Goal: Communication & Community: Answer question/provide support

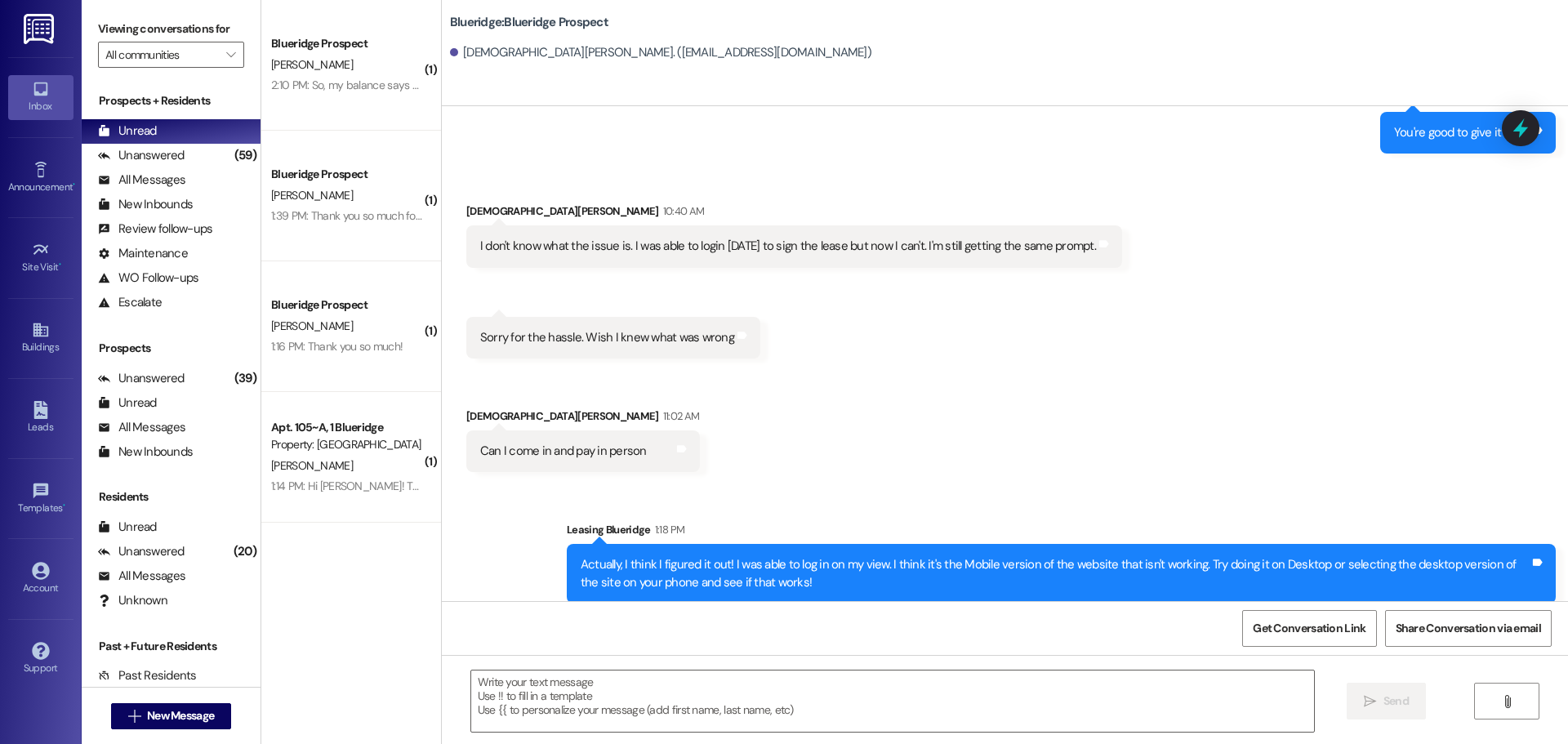
scroll to position [7427, 0]
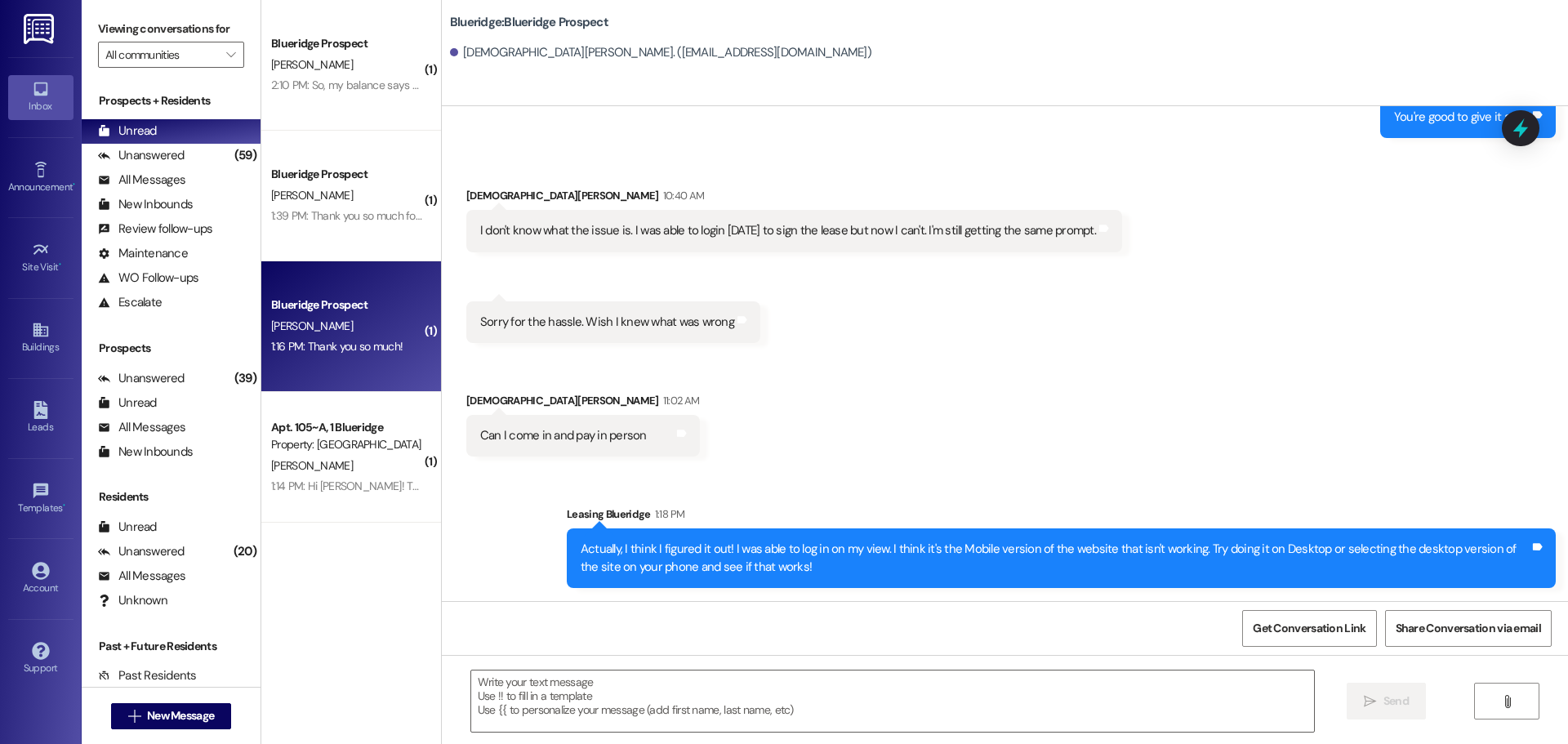
click at [346, 342] on div "1:16 PM: Thank you so much! 1:16 PM: Thank you so much!" at bounding box center [337, 346] width 132 height 15
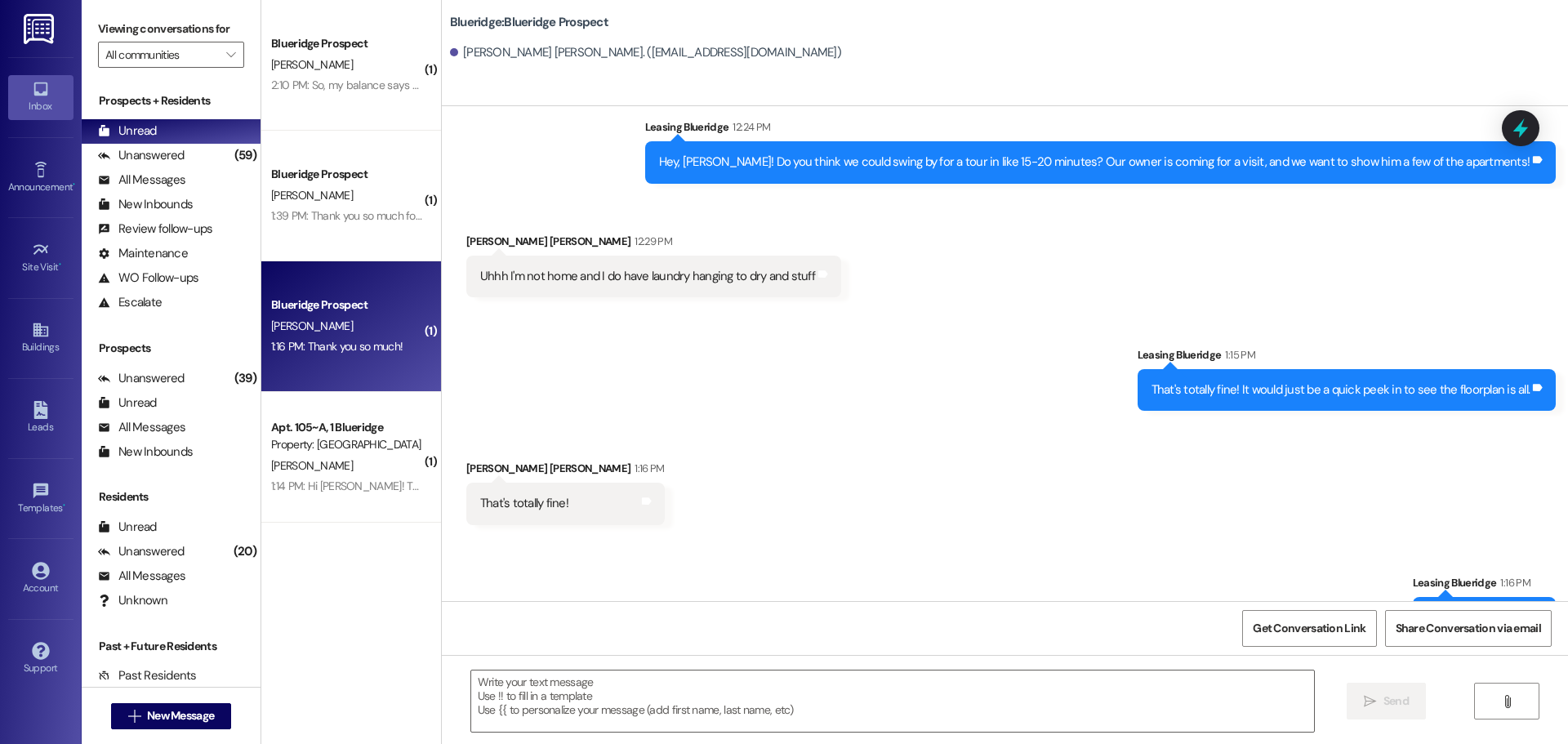
scroll to position [1493, 0]
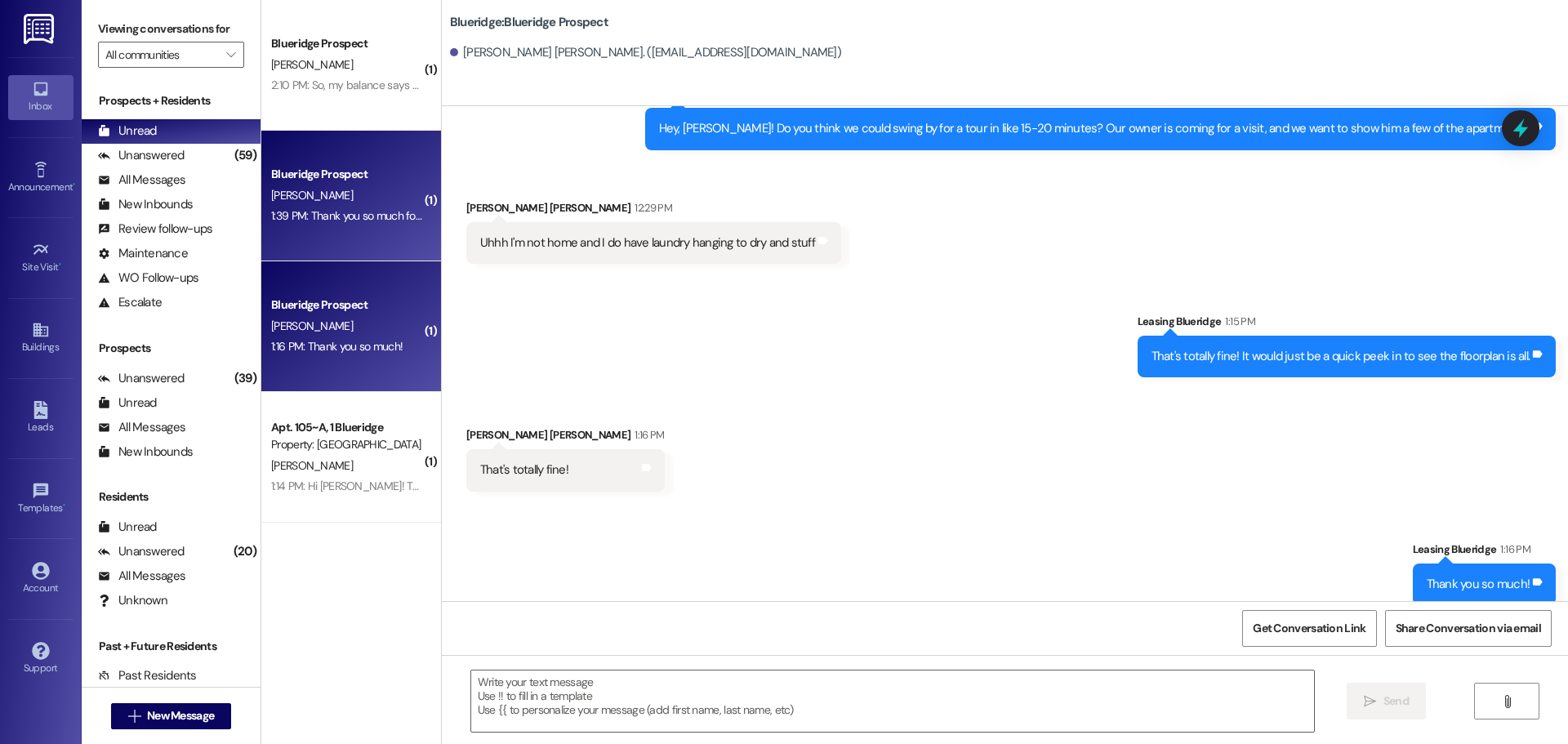
click at [341, 228] on div "Blueridge Prospect [PERSON_NAME] 1:39 PM: Thank you so much for your help we wi…" at bounding box center [351, 196] width 180 height 131
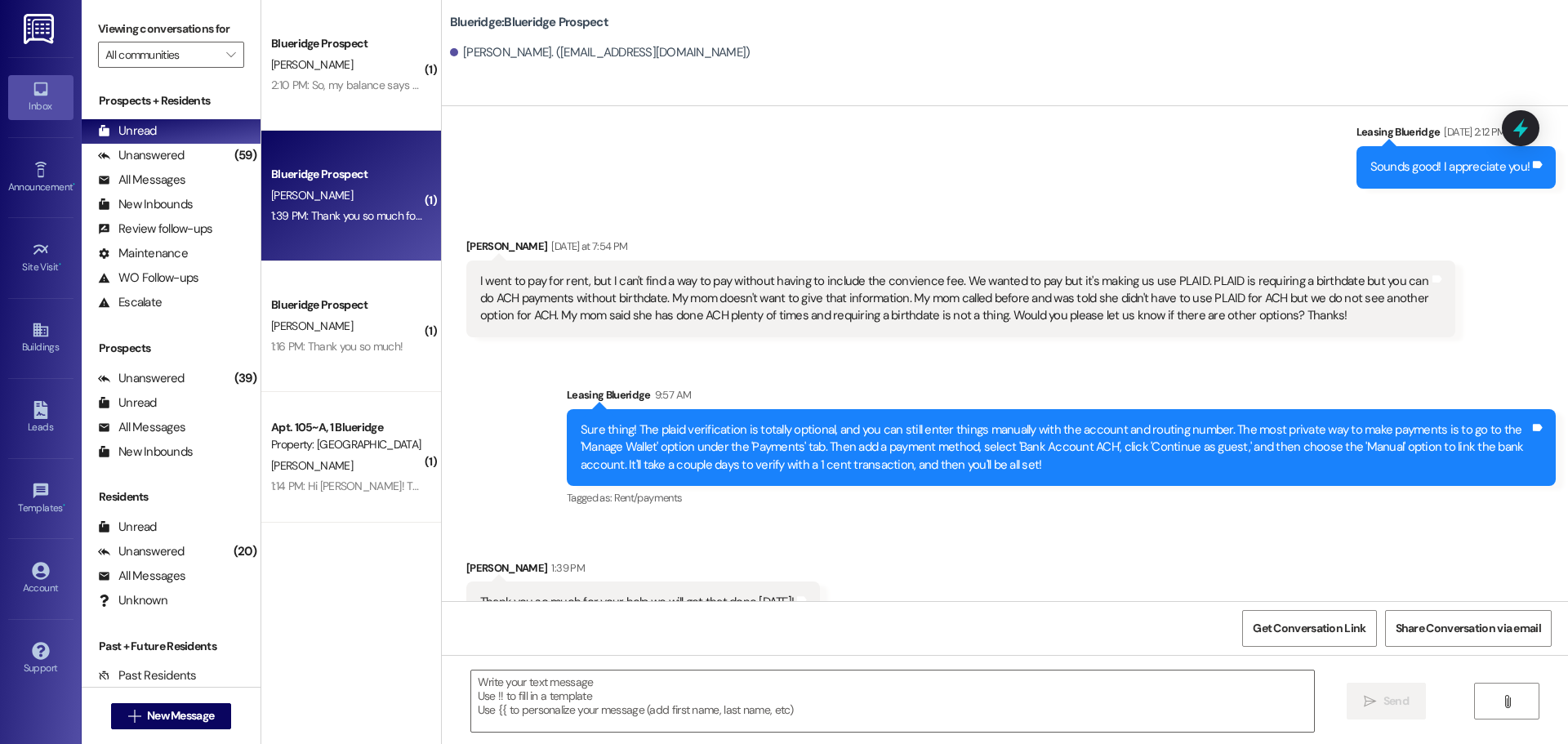
scroll to position [4253, 0]
click at [815, 692] on textarea at bounding box center [893, 701] width 843 height 62
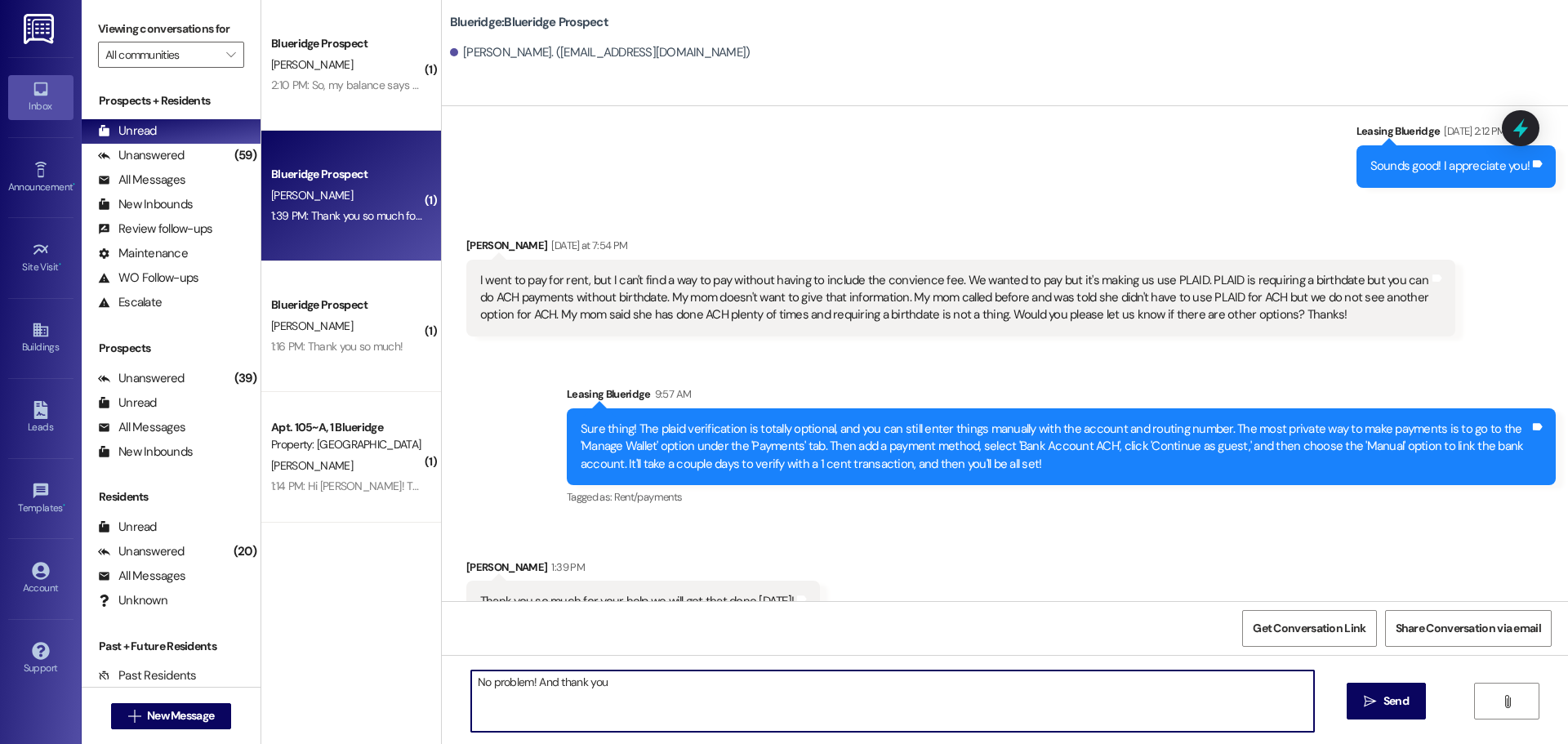
type textarea "No problem! And thank you!"
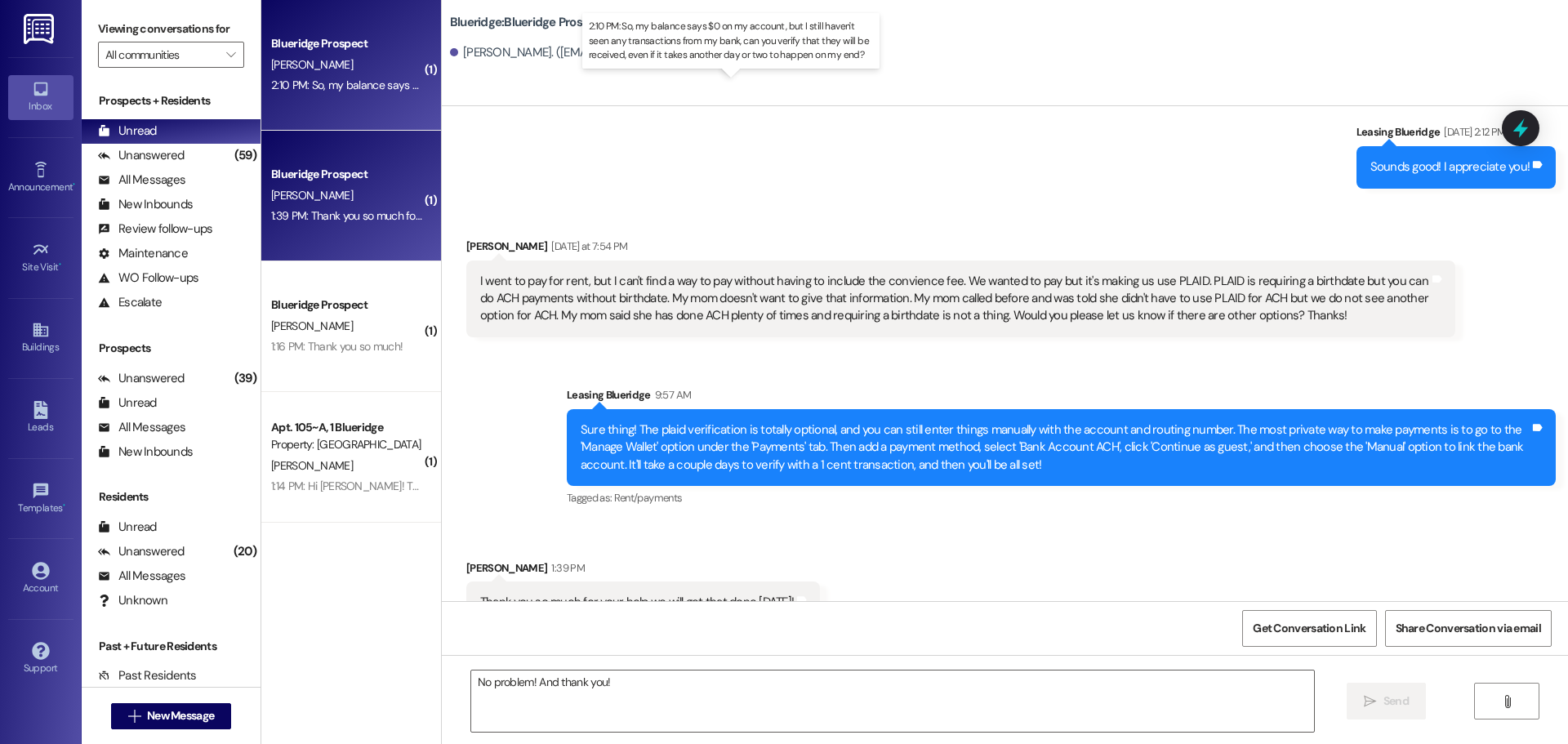
click at [361, 83] on div "2:10 PM: So, my balance says $0 on my account, but I still haven't seen any tra…" at bounding box center [748, 85] width 954 height 15
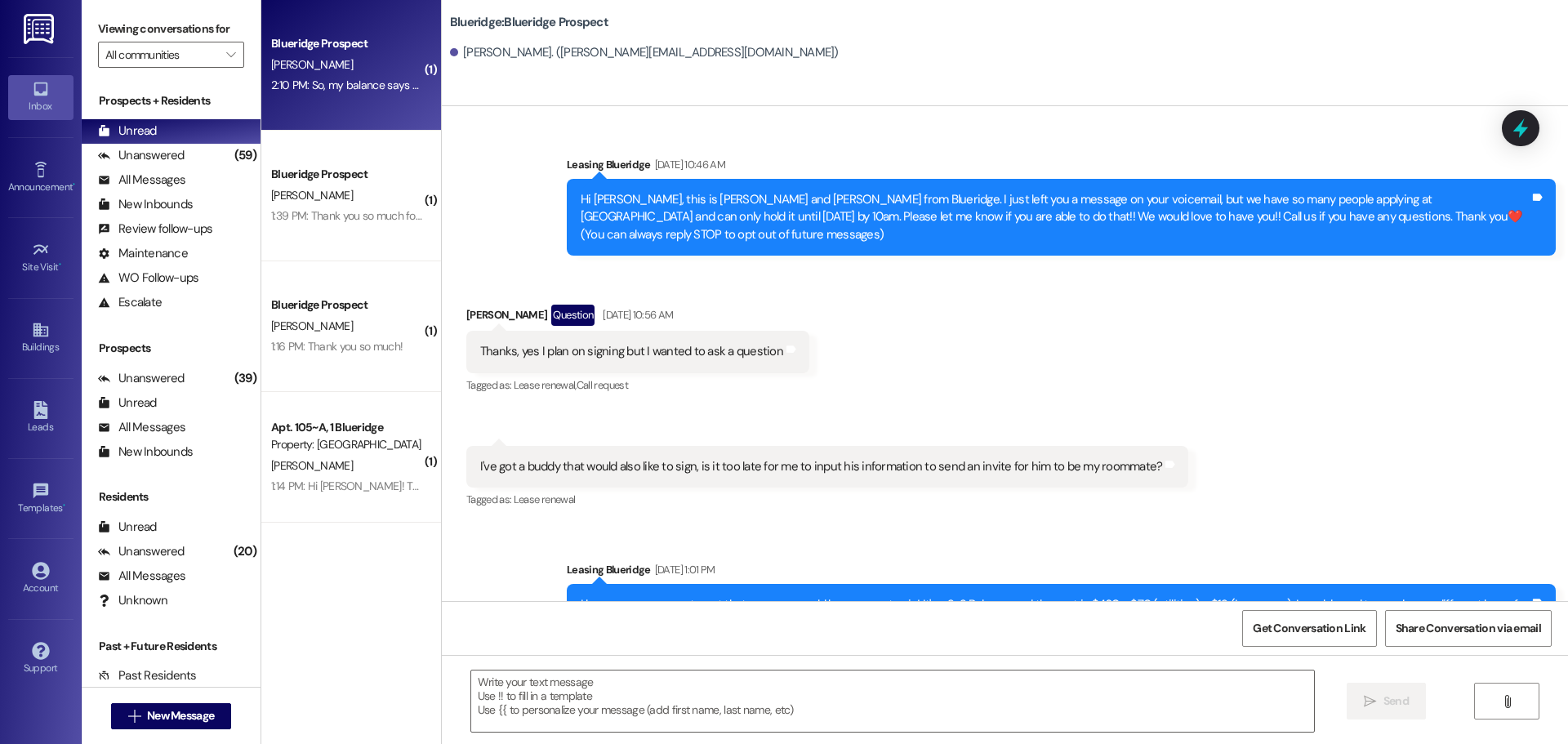
scroll to position [5099, 0]
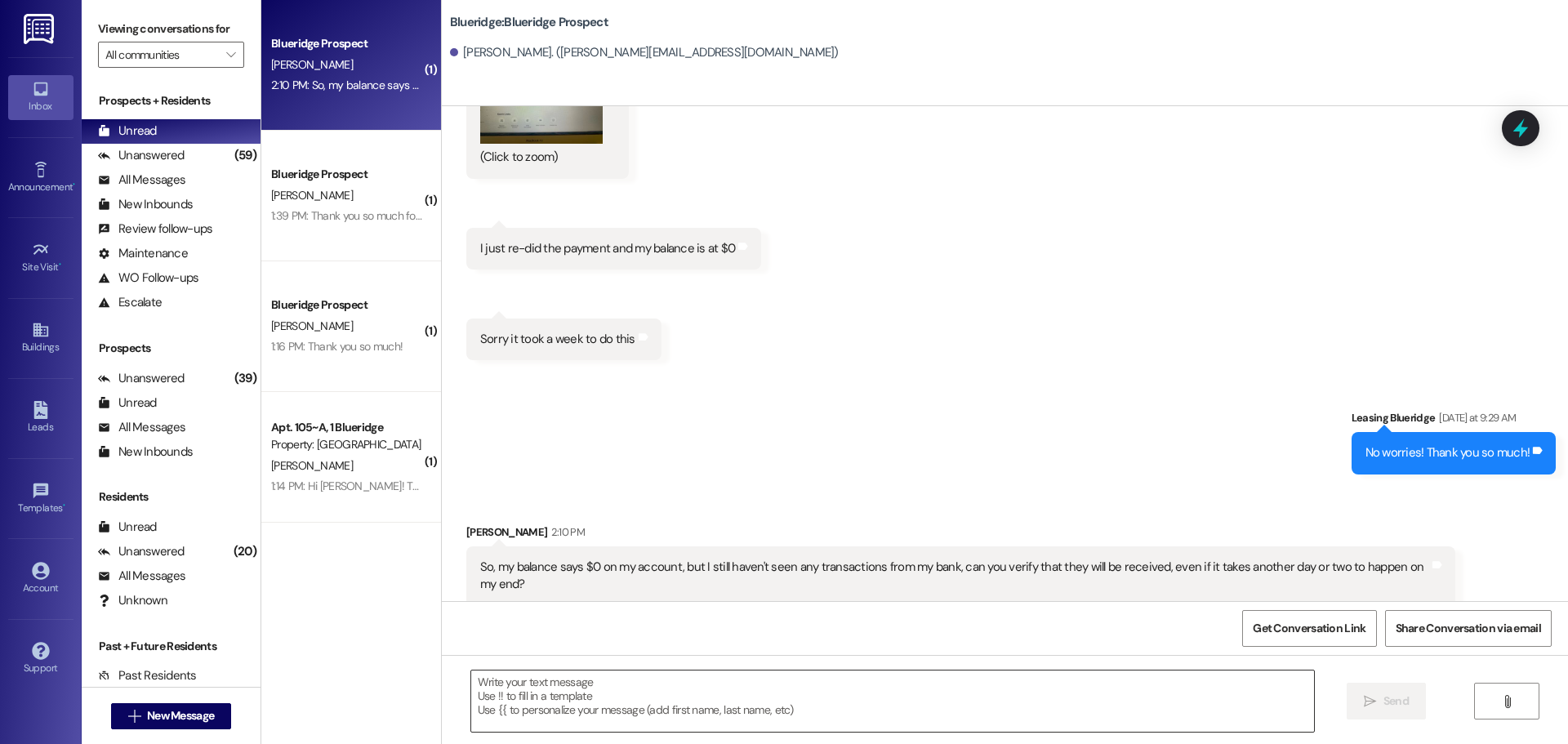
drag, startPoint x: 997, startPoint y: 690, endPoint x: 1009, endPoint y: 695, distance: 13.0
click at [1004, 692] on textarea at bounding box center [893, 701] width 843 height 62
click at [1134, 372] on div "Sent via SMS Leasing Blueridge [DATE] at 9:29 AM No worries! Thank you so much!…" at bounding box center [1005, 429] width 1126 height 114
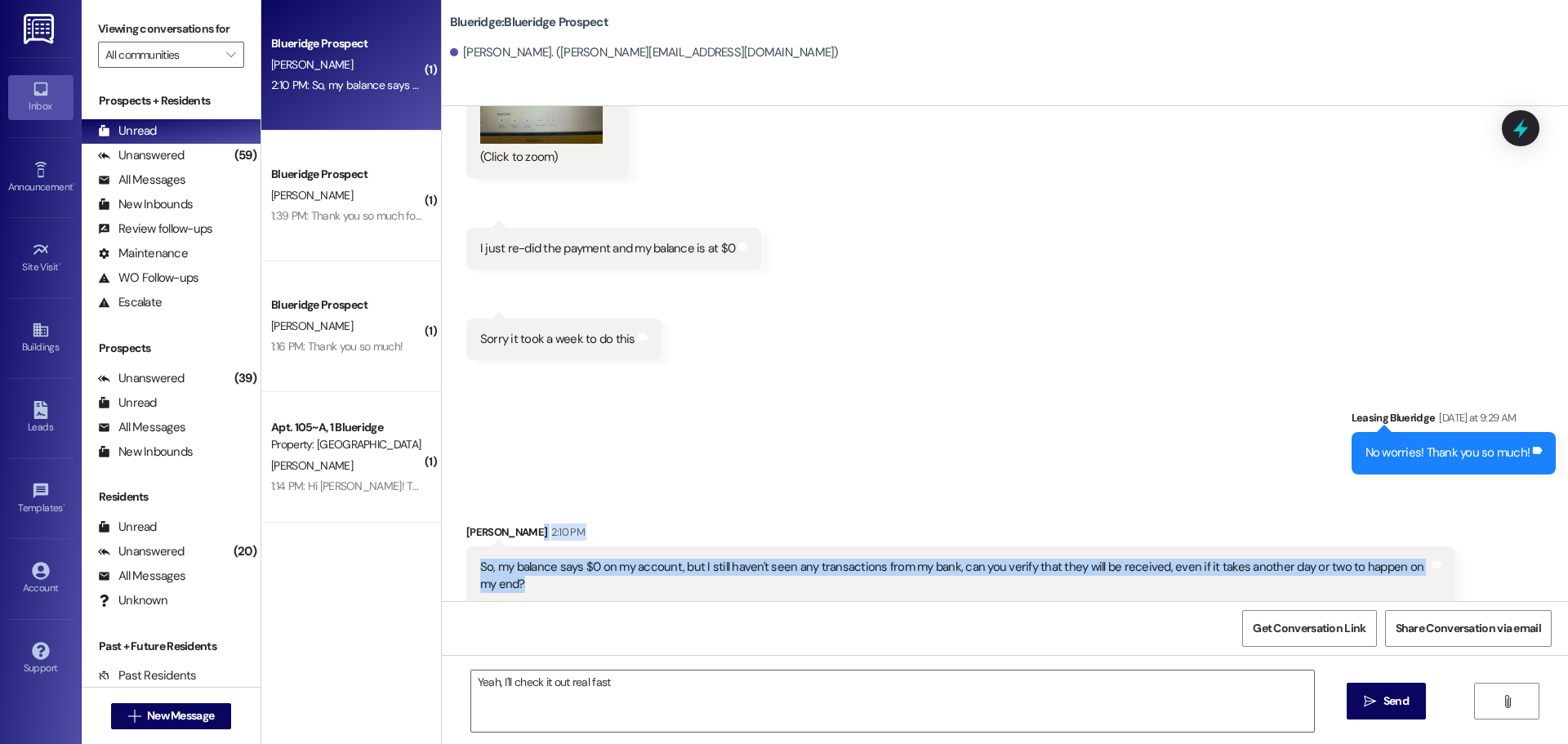
drag, startPoint x: 990, startPoint y: 497, endPoint x: 1000, endPoint y: 562, distance: 65.8
click at [1000, 562] on div "Received via SMS [PERSON_NAME] 2:10 PM So, my balance says $0 on my account, bu…" at bounding box center [961, 564] width 1013 height 107
click at [1013, 487] on div "Received via SMS [PERSON_NAME] 2:10 PM So, my balance says $0 on my account, bu…" at bounding box center [1005, 553] width 1126 height 132
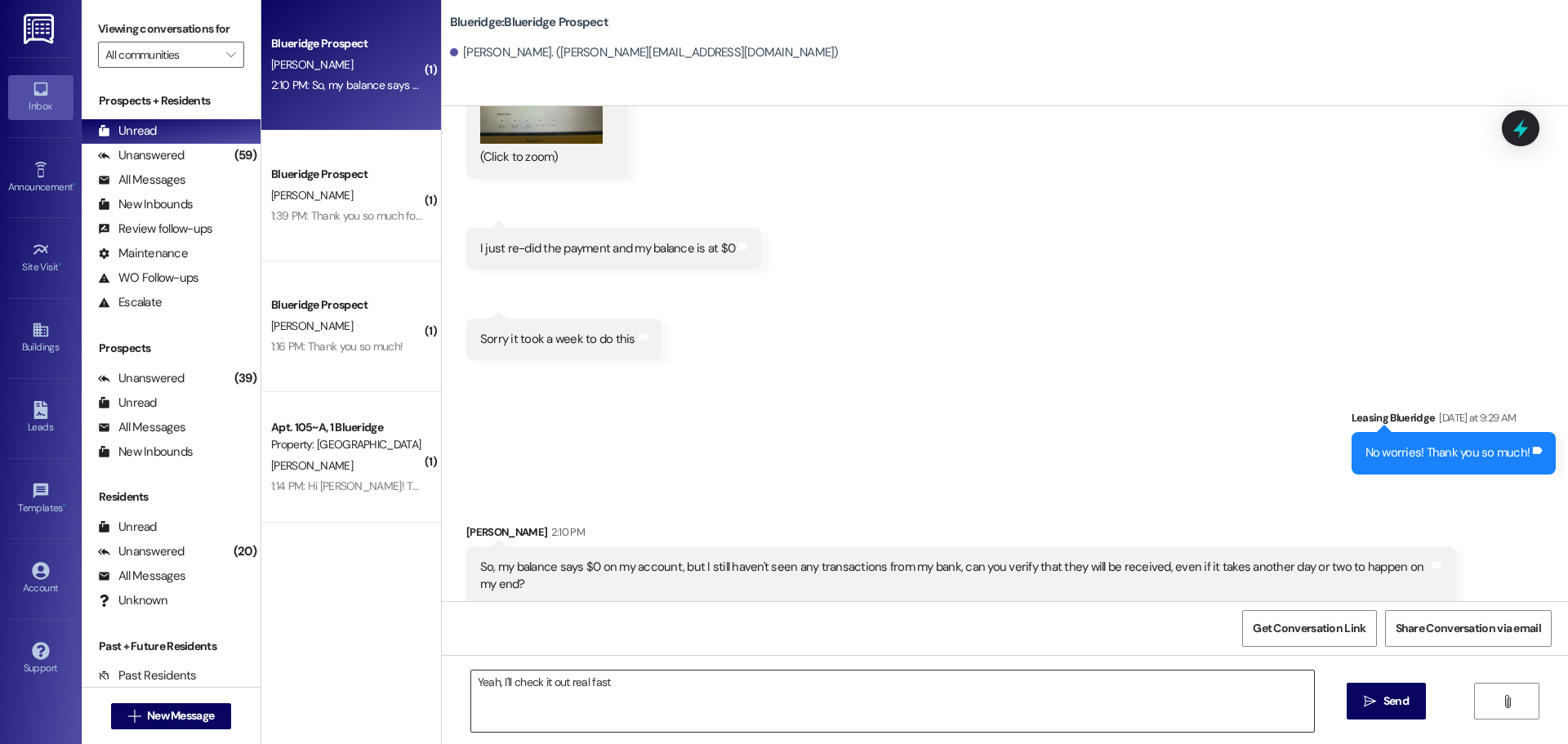
click at [876, 689] on textarea "Yeah, I'll check it out real fast" at bounding box center [893, 701] width 843 height 62
drag, startPoint x: 748, startPoint y: 705, endPoint x: 758, endPoint y: 710, distance: 11.2
click at [748, 705] on textarea "Yeah, I'll check it out real fast." at bounding box center [893, 701] width 843 height 62
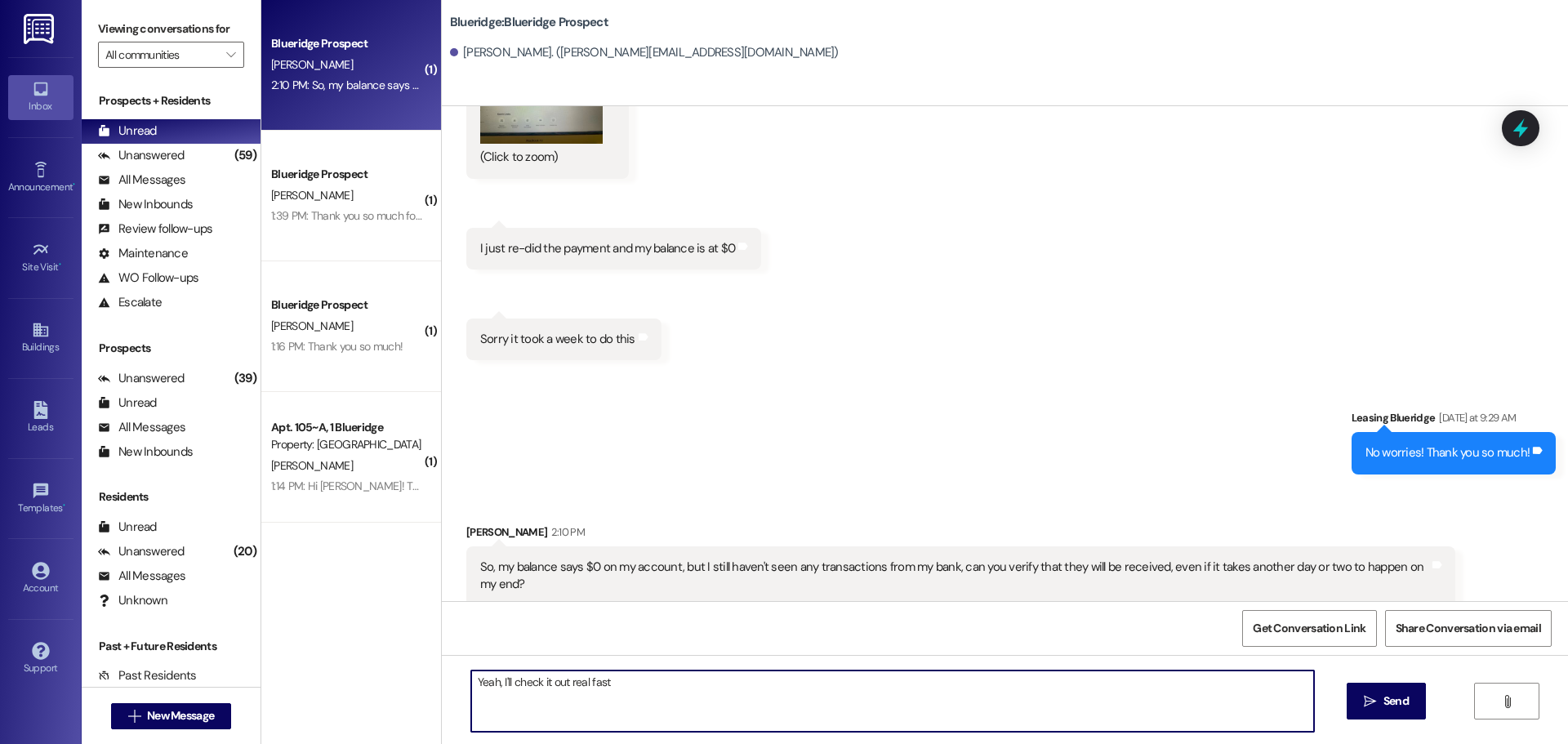
type textarea "Yeah, I'll check it out real fast!"
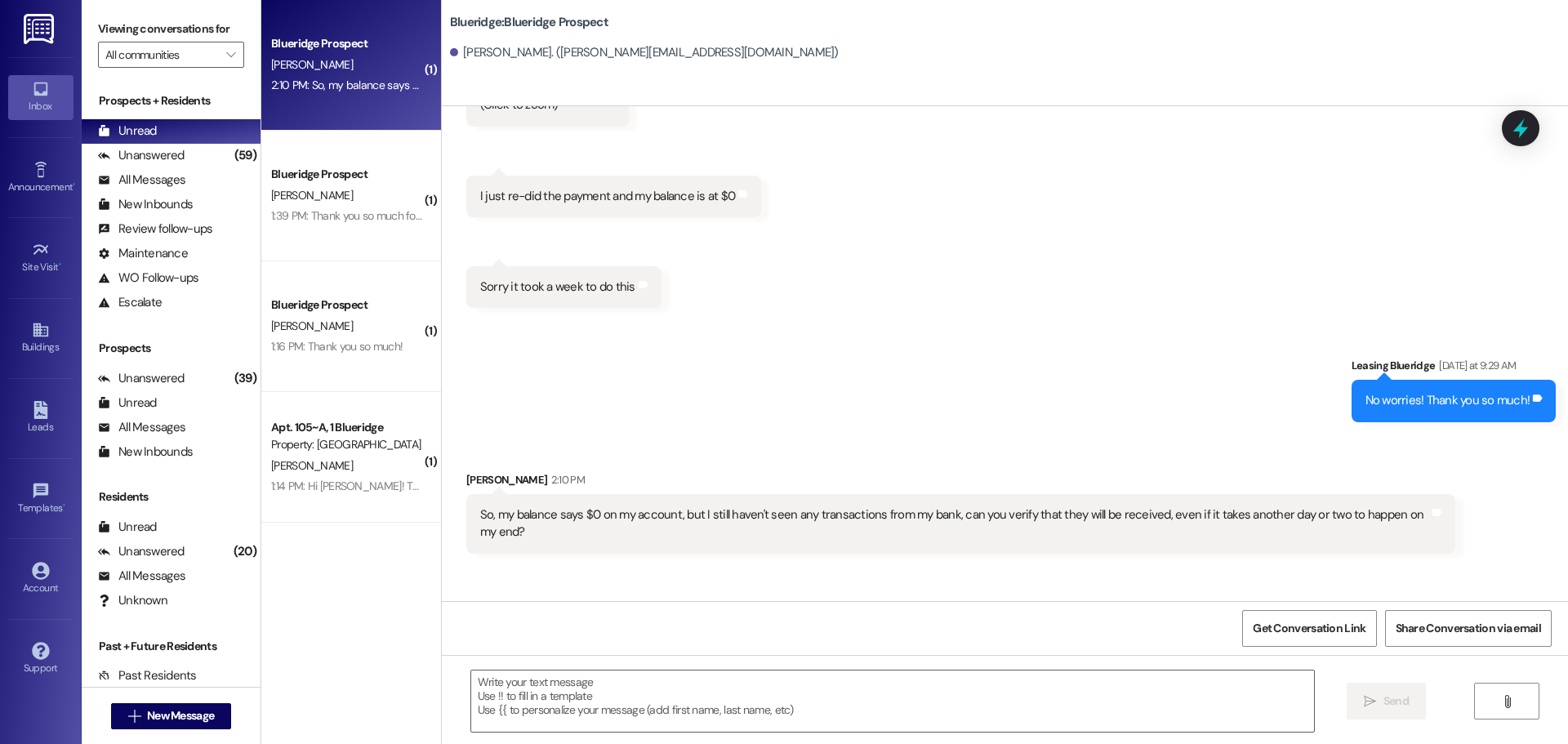
scroll to position [5213, 0]
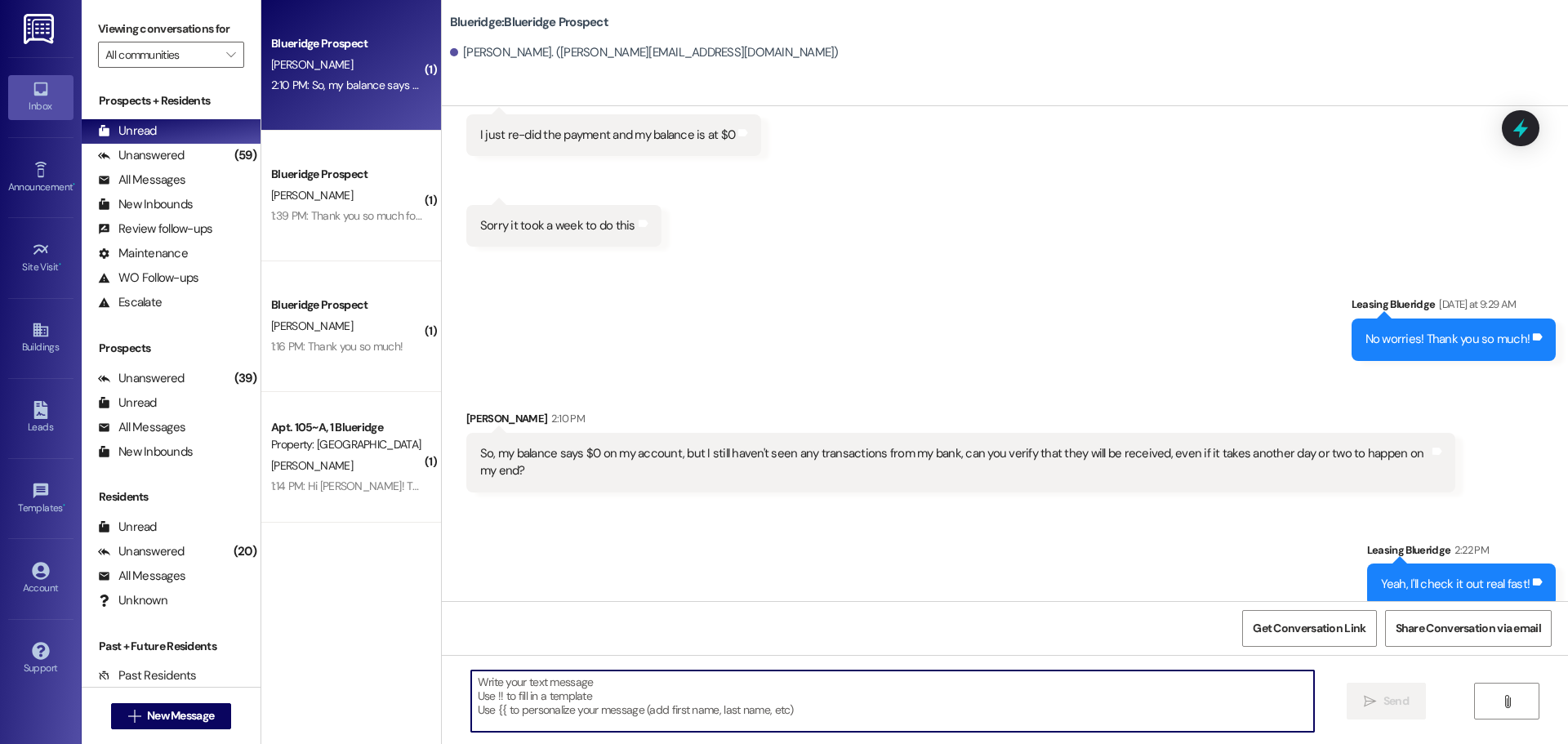
drag, startPoint x: 1063, startPoint y: 702, endPoint x: 1072, endPoint y: 703, distance: 9.1
click at [1069, 702] on textarea at bounding box center [893, 701] width 843 height 62
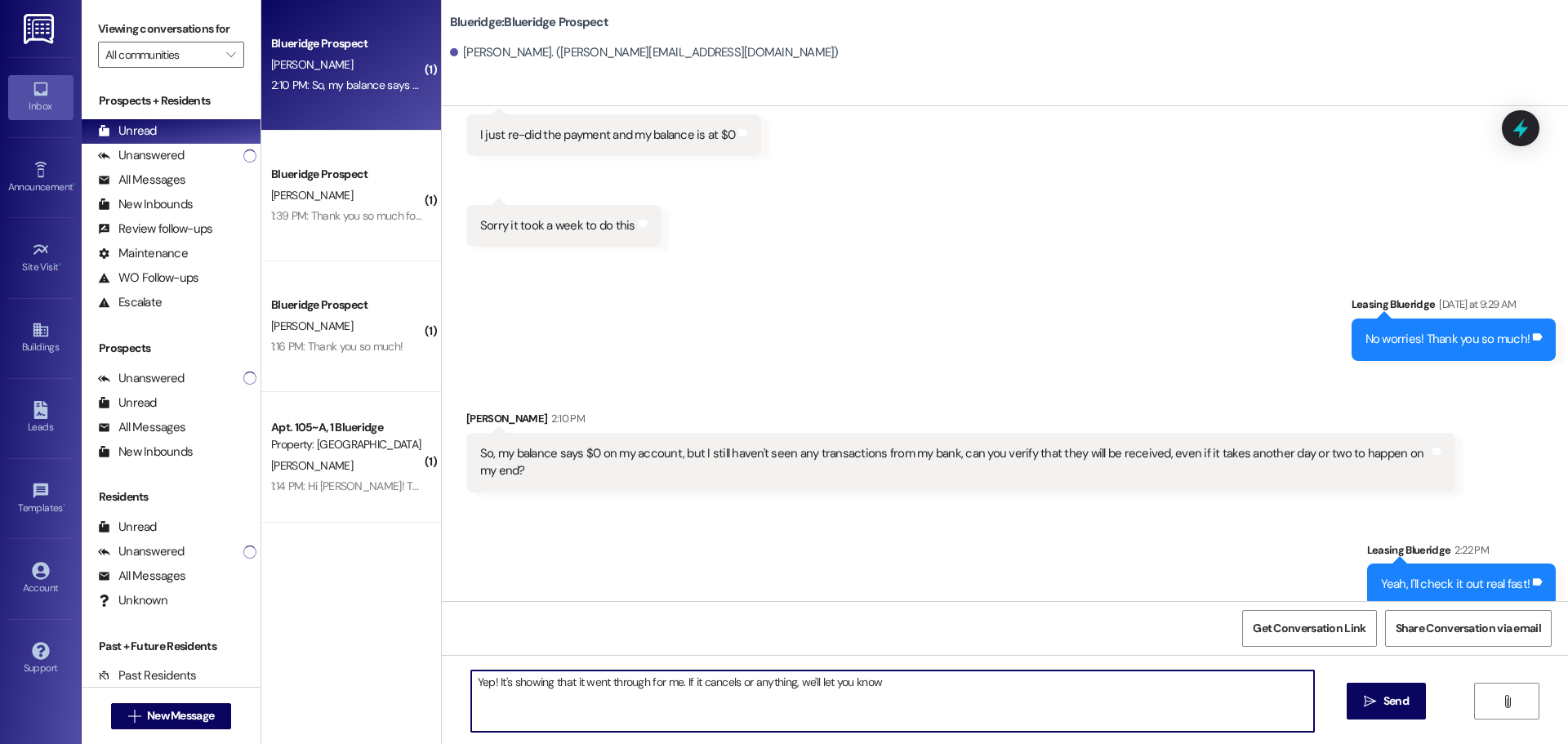
type textarea "Yep! It's showing that it went through for me. If it cancels or anything, we'll…"
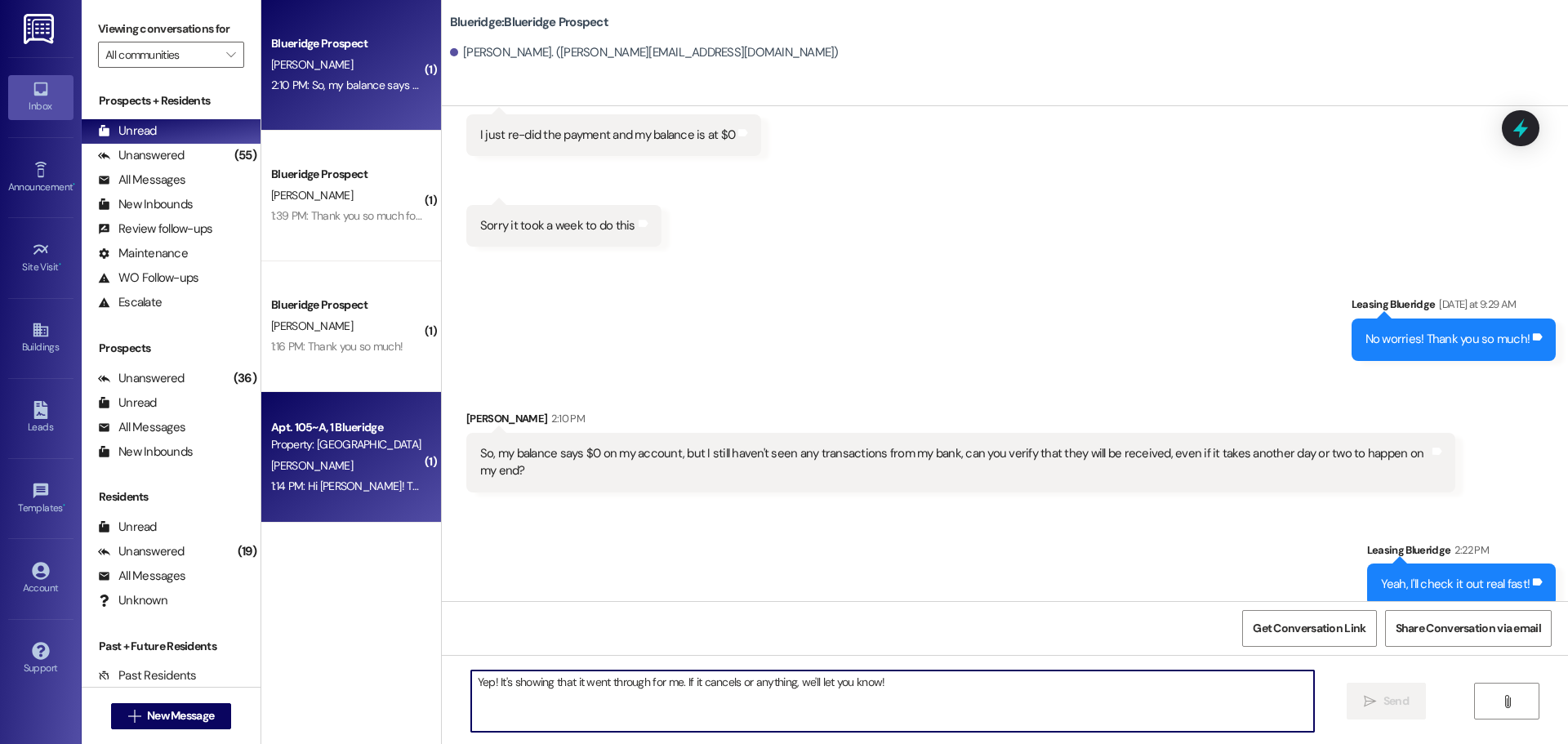
click at [331, 468] on div "[PERSON_NAME]" at bounding box center [347, 466] width 154 height 21
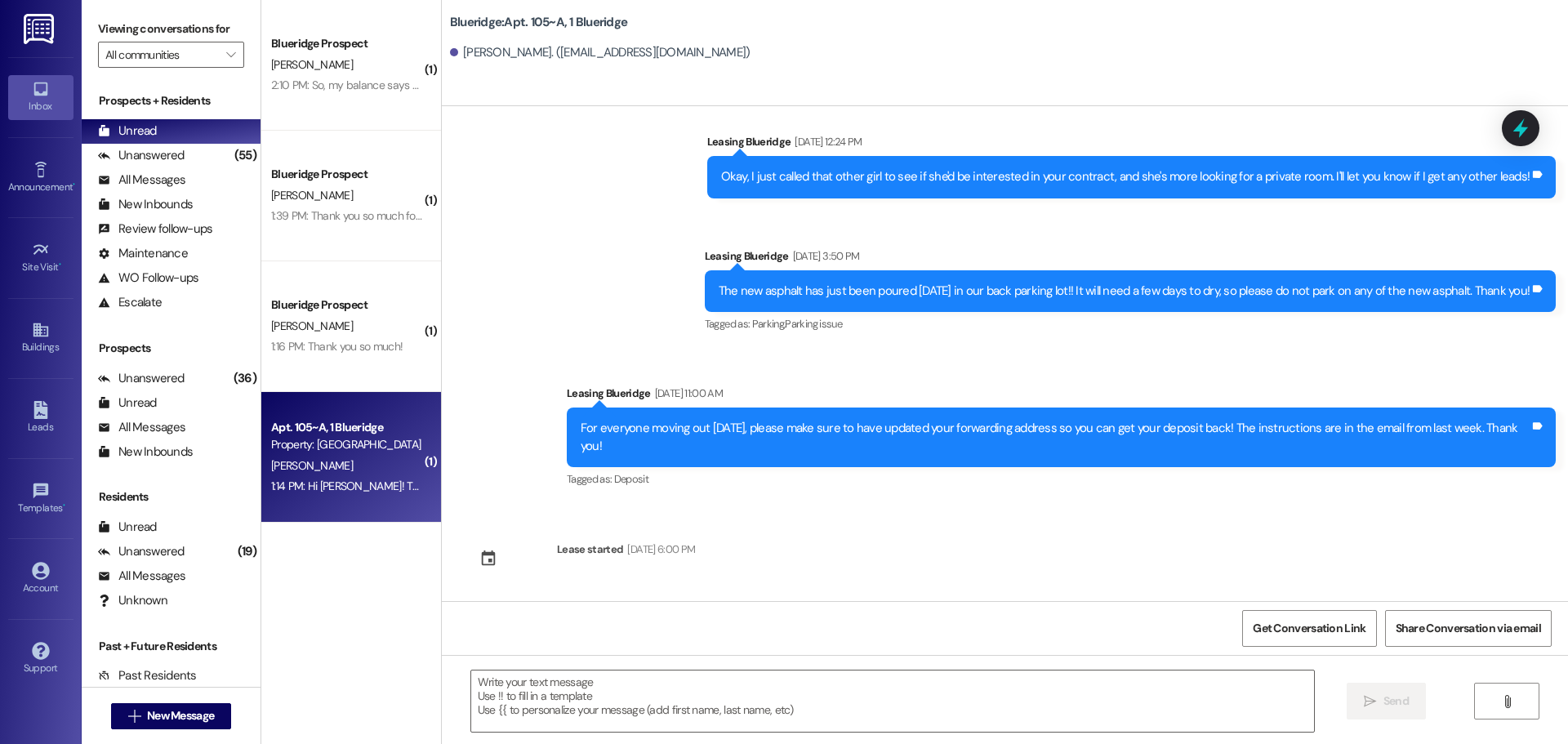
scroll to position [55444, 0]
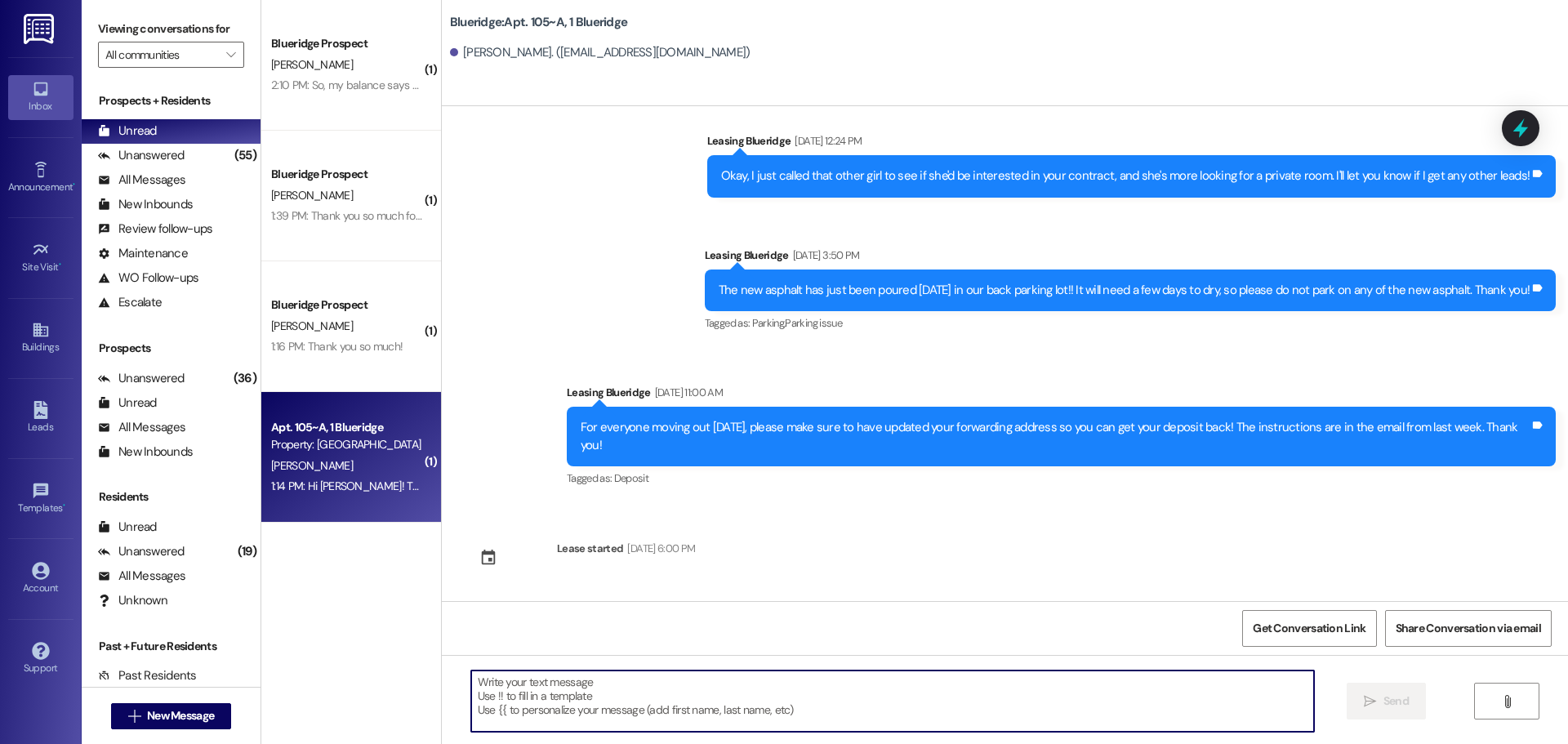
click at [898, 724] on textarea at bounding box center [893, 701] width 843 height 62
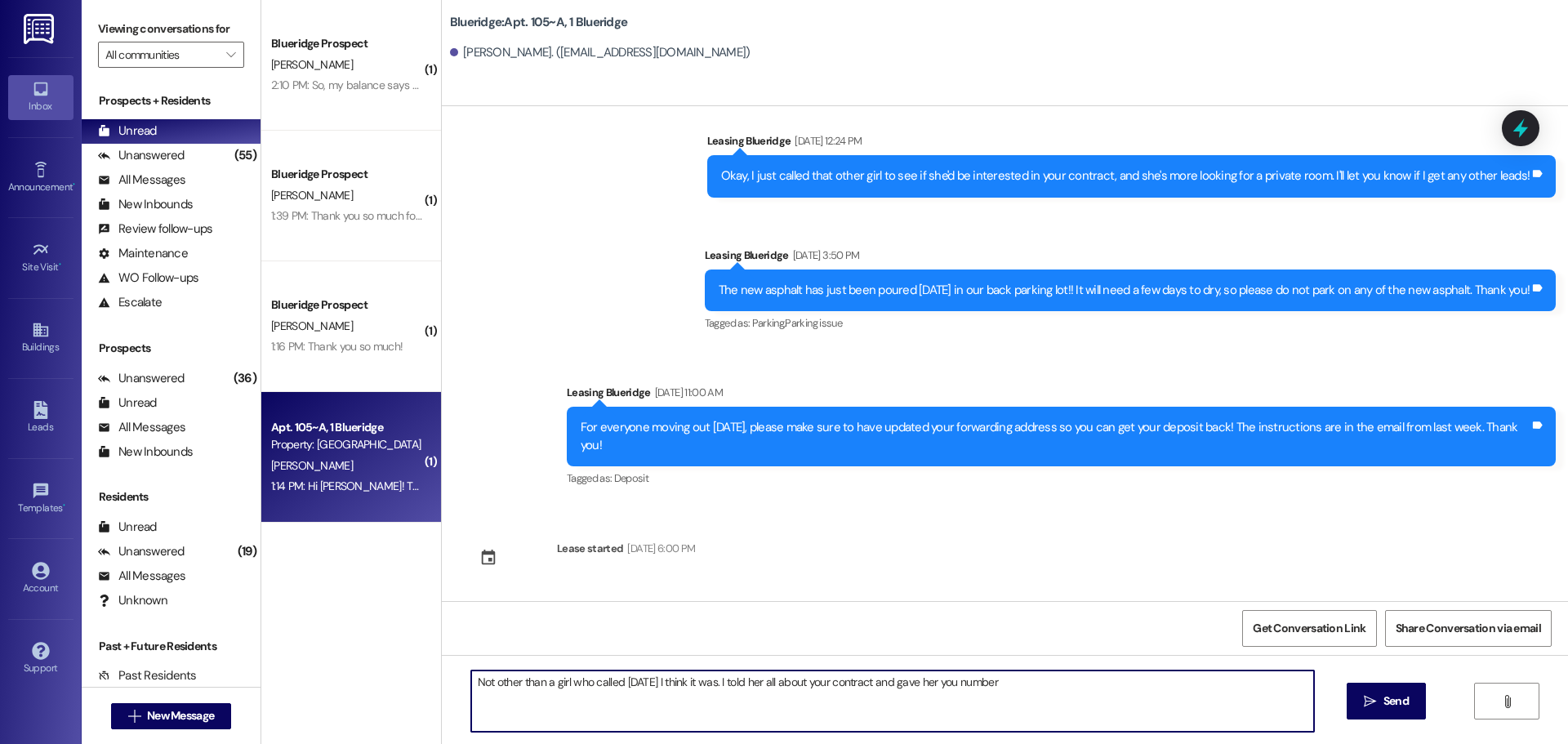
type textarea "Not other than a girl who called [DATE] I think it was. I told her all about yo…"
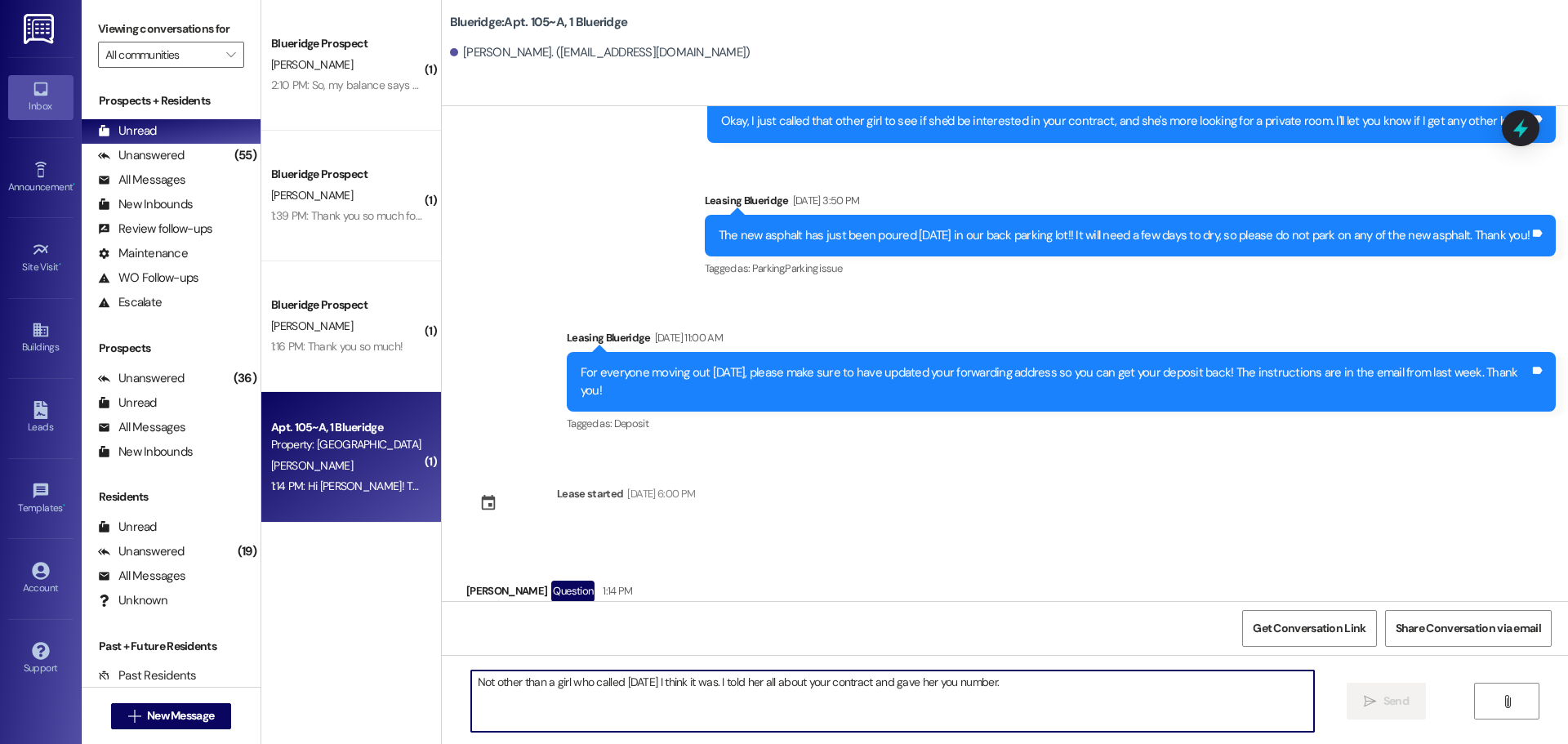
scroll to position [55558, 0]
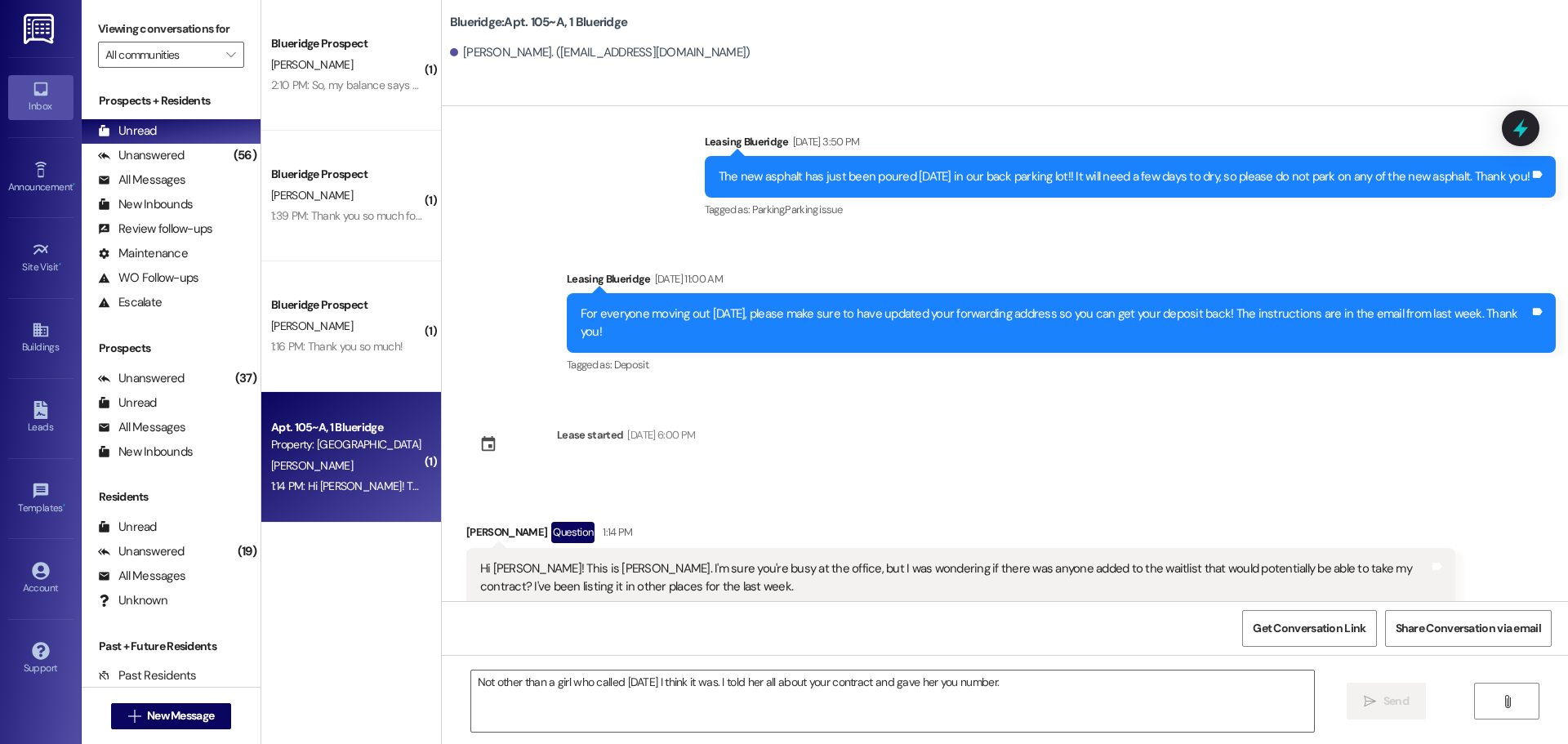
click at [1097, 305] on div "Announcement, sent via SMS Leasing Blueridge [DATE] 12:39 PM Hi friends, can ev…" at bounding box center [1005, 354] width 1126 height 495
click at [197, 158] on div "Unanswered (56)" at bounding box center [170, 156] width 179 height 25
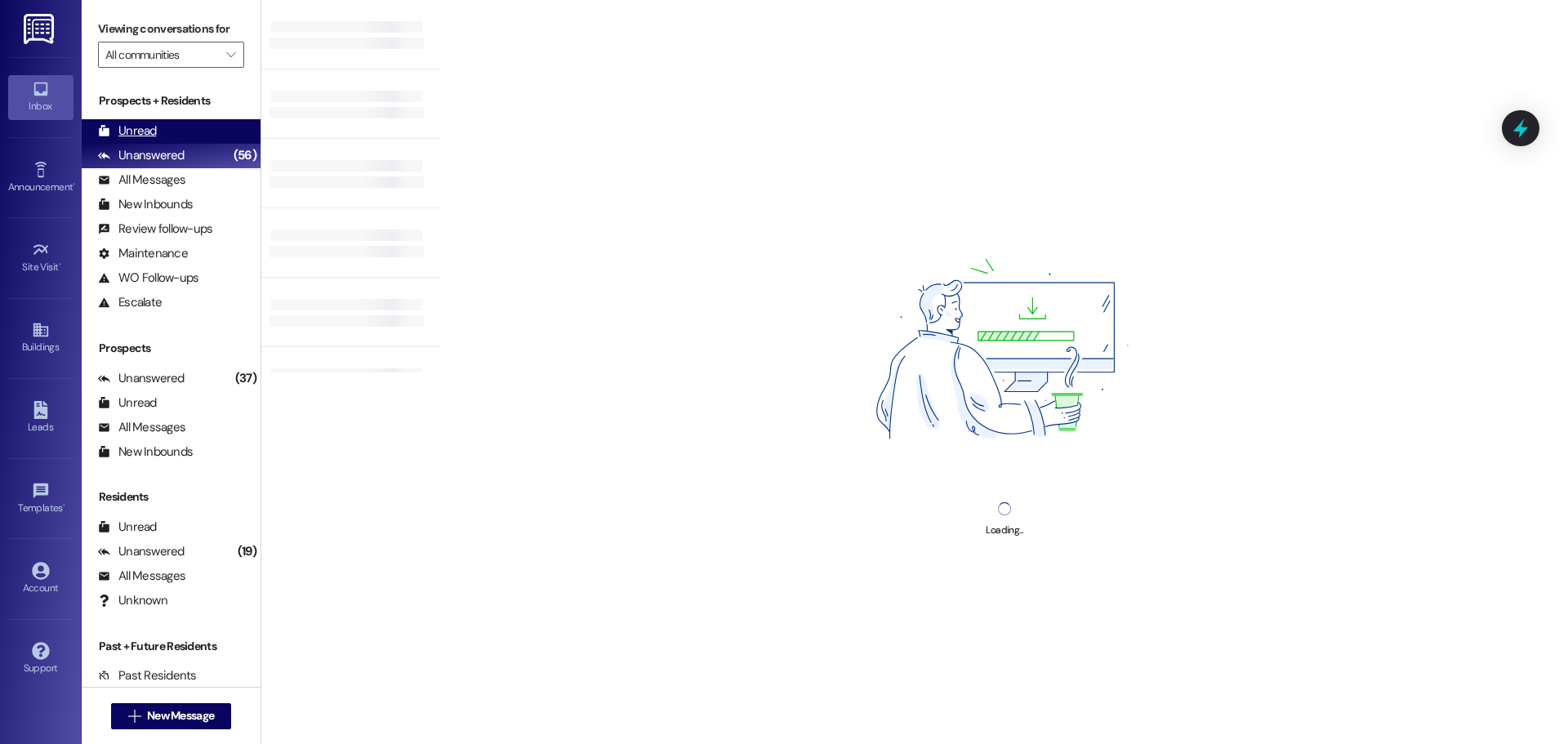
click at [193, 135] on div "Unread (0)" at bounding box center [170, 131] width 179 height 25
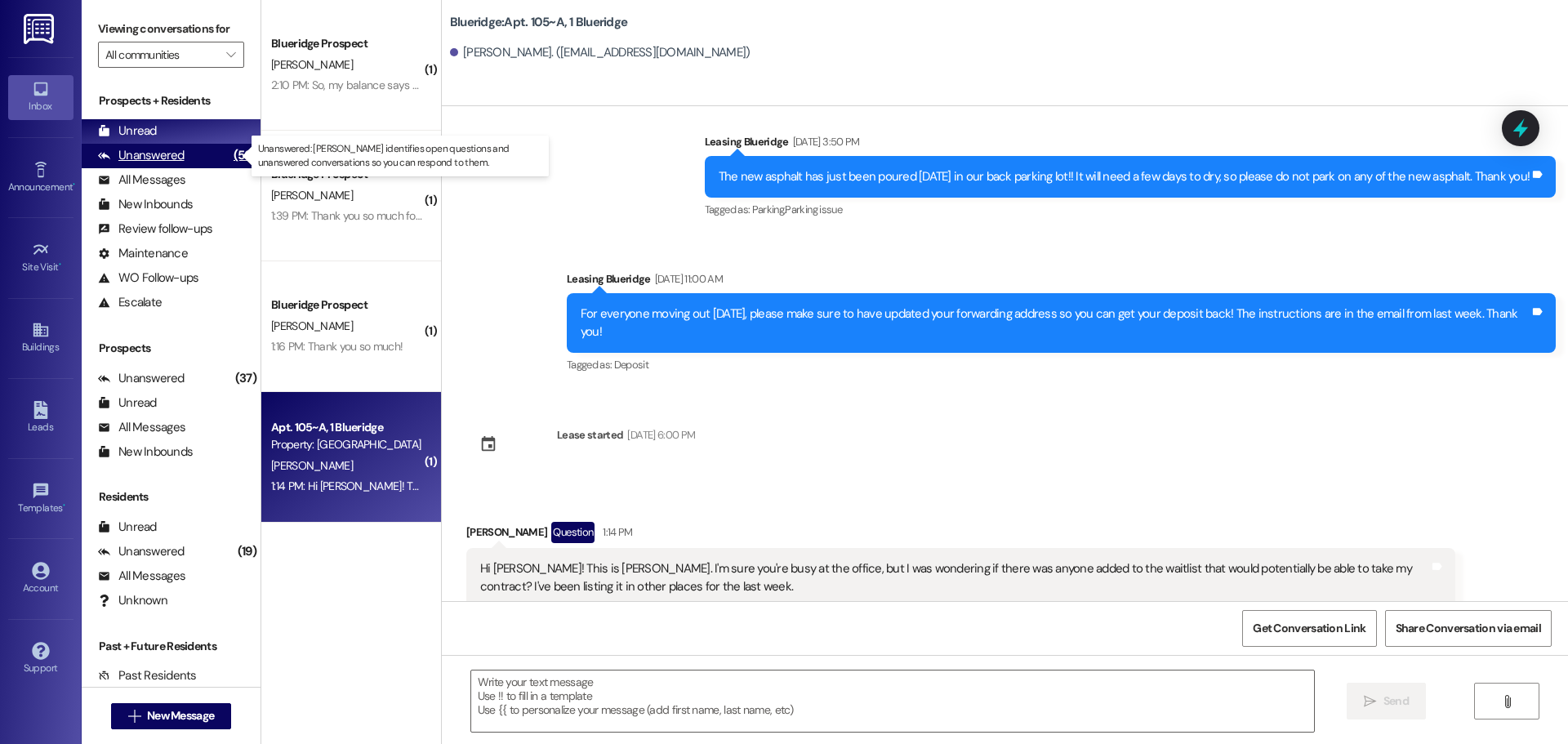
click at [196, 160] on div "Unanswered (56)" at bounding box center [170, 156] width 179 height 25
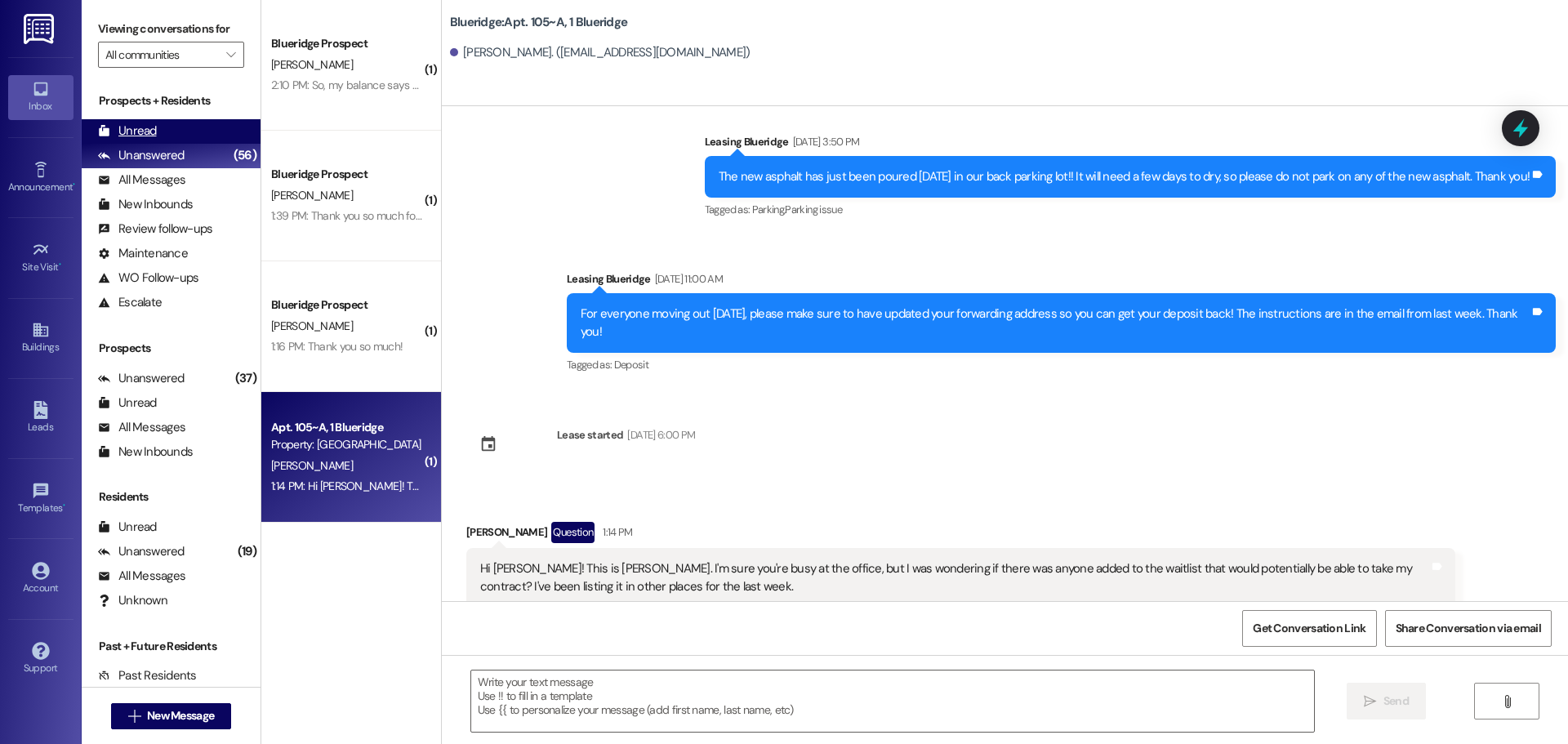
click at [192, 139] on div "Unread (0)" at bounding box center [170, 131] width 179 height 25
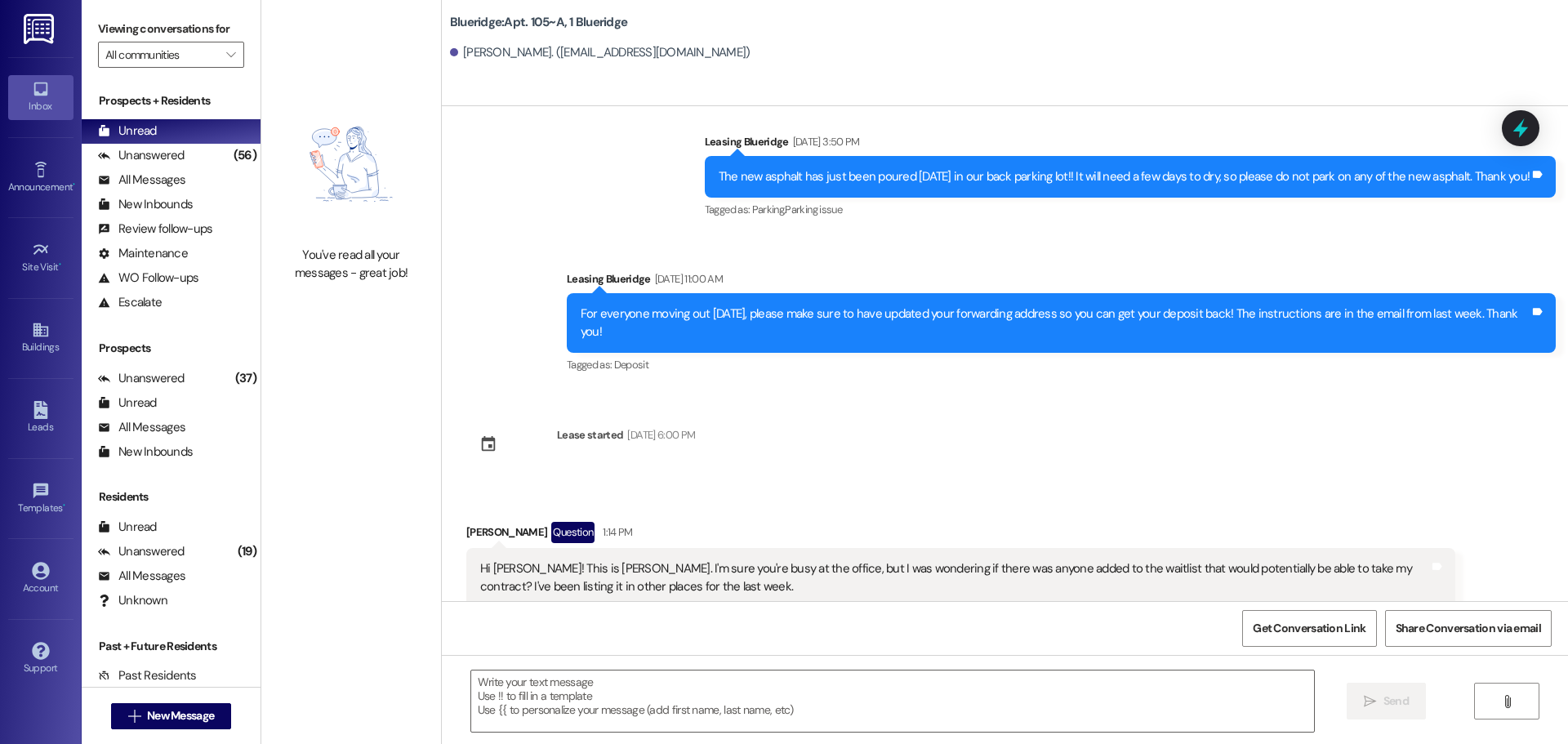
click at [649, 252] on div "Announcement, sent via SMS Leasing Blueridge [DATE] 12:39 PM Hi friends, can ev…" at bounding box center [1005, 354] width 1126 height 495
click at [1013, 310] on div "Announcement, sent via SMS Leasing Blueridge [DATE] 12:39 PM Hi friends, can ev…" at bounding box center [1005, 354] width 1126 height 495
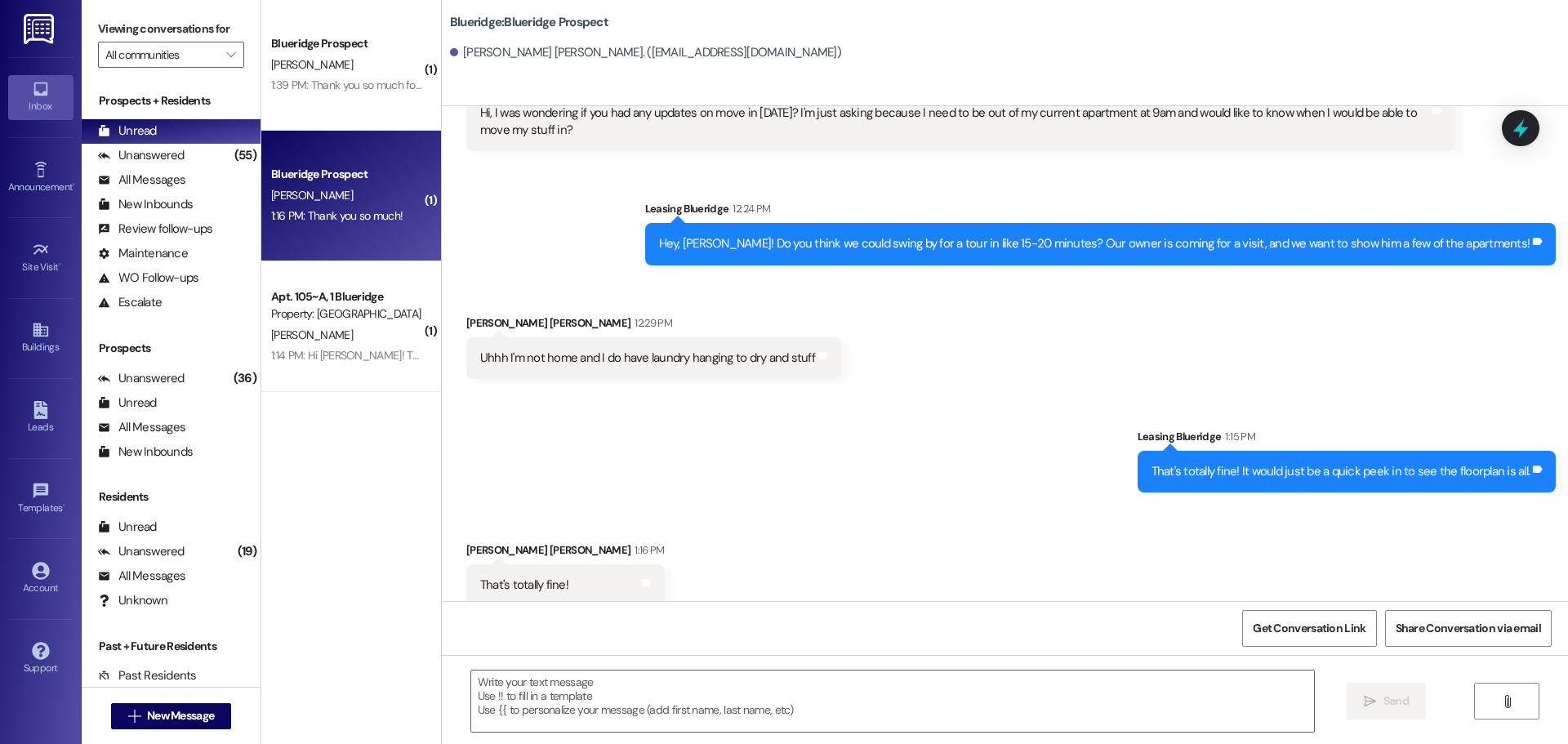
scroll to position [1493, 0]
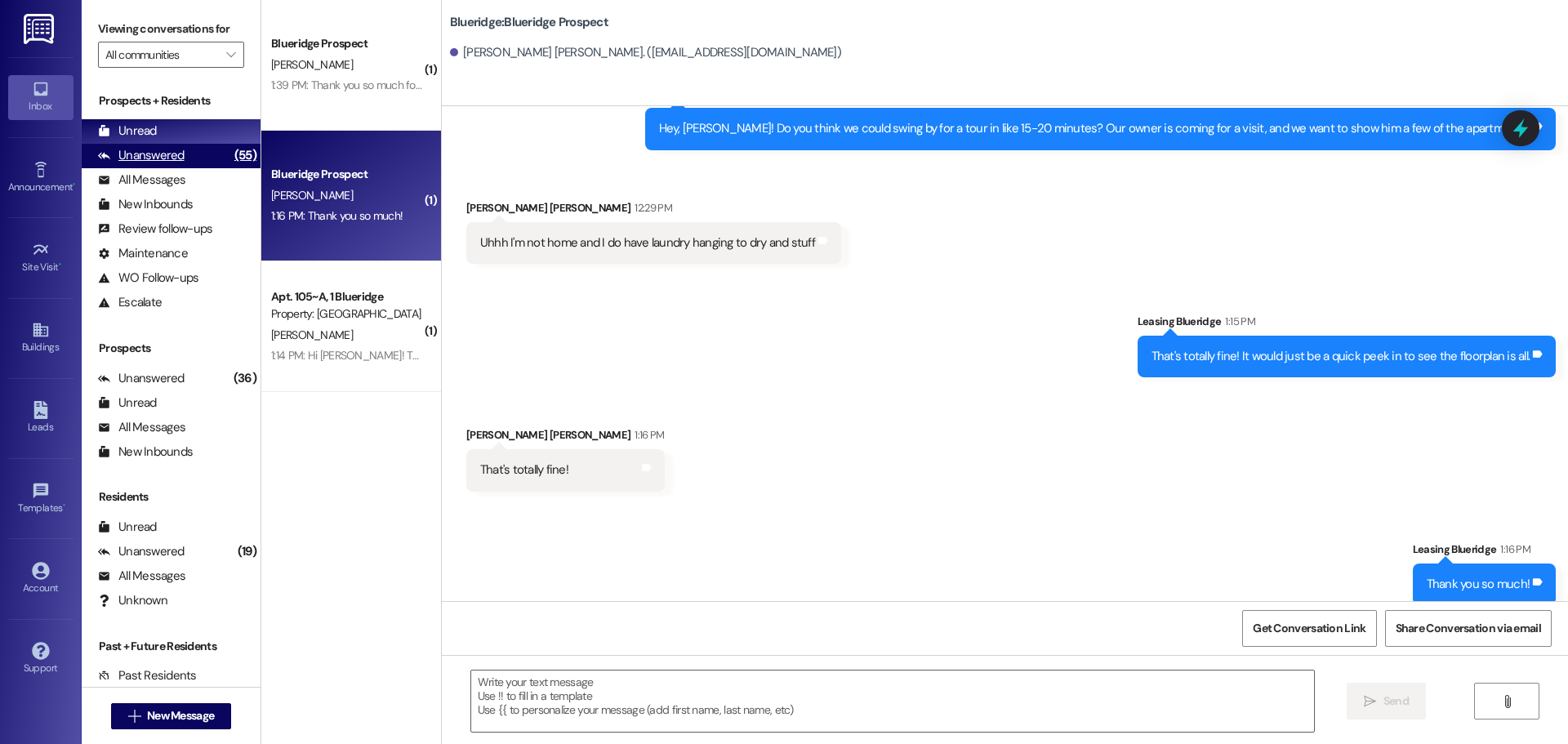
click at [208, 148] on div "Unanswered (55)" at bounding box center [170, 156] width 179 height 25
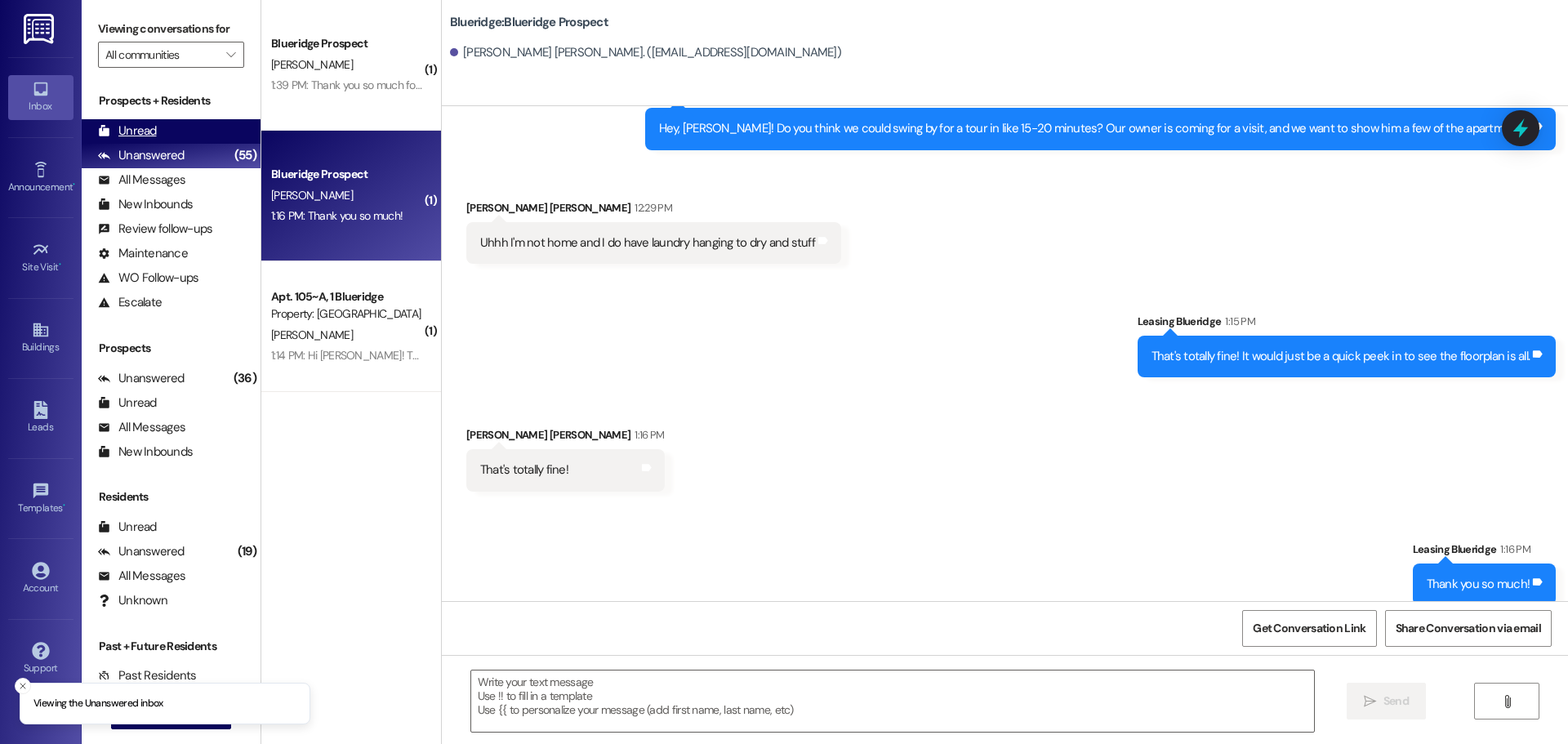
click at [211, 134] on div "Unread (0)" at bounding box center [170, 131] width 179 height 25
